Goal: Book appointment/travel/reservation

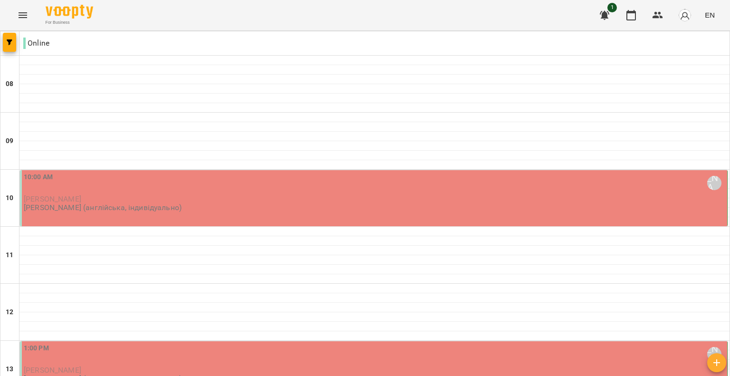
scroll to position [523, 0]
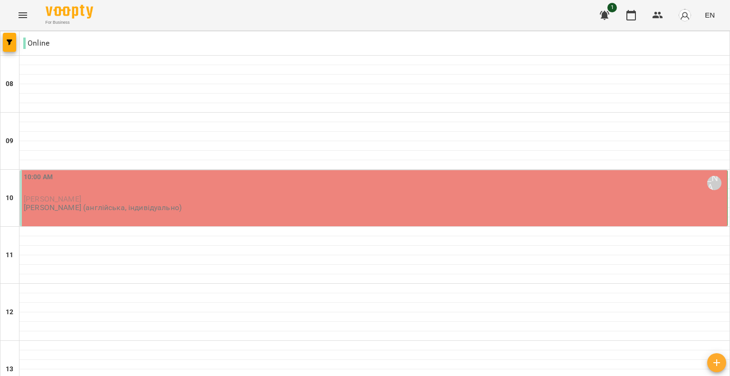
scroll to position [570, 0]
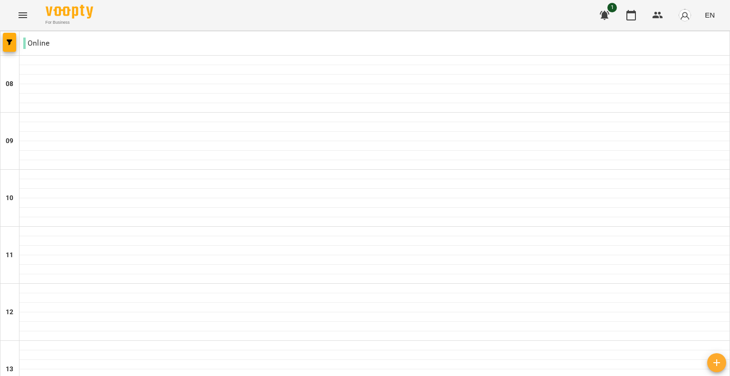
scroll to position [428, 0]
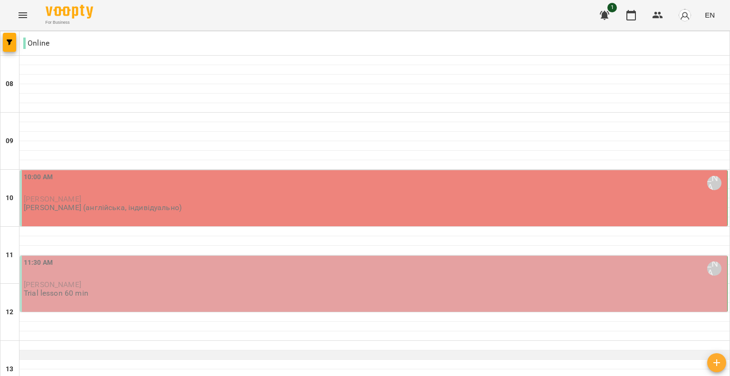
scroll to position [0, 0]
